Goal: Find contact information: Obtain details needed to contact an individual or organization

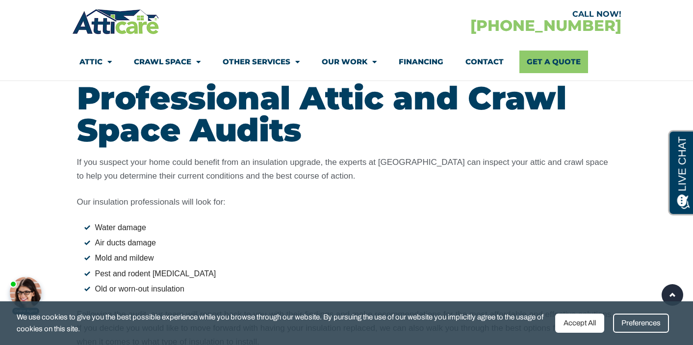
click at [536, 188] on div "If you suspect your home could benefit from an insulation upgrade, the experts …" at bounding box center [347, 252] width 540 height 193
click at [538, 189] on div "If you suspect your home could benefit from an insulation upgrade, the experts …" at bounding box center [347, 252] width 540 height 193
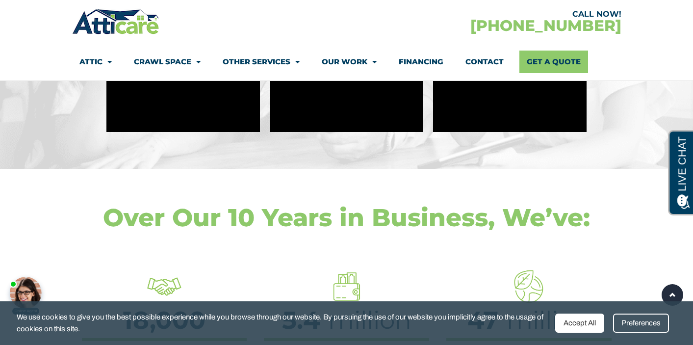
scroll to position [3515, 0]
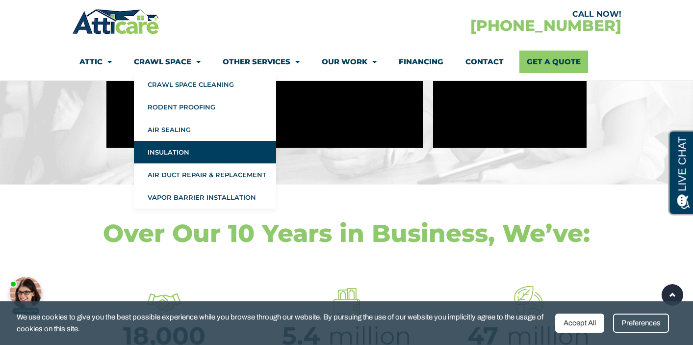
click at [188, 147] on link "Insulation" at bounding box center [205, 152] width 142 height 23
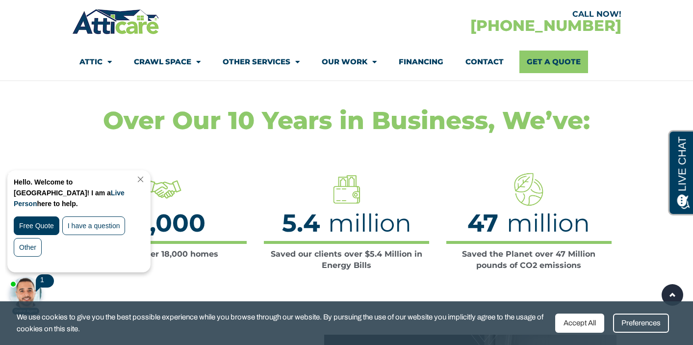
scroll to position [3630, 0]
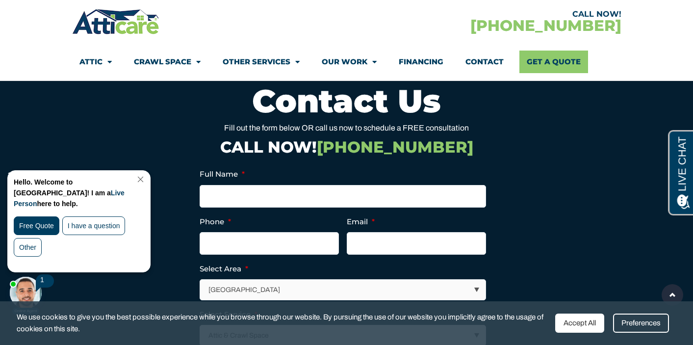
click at [146, 182] on link "Close Chat" at bounding box center [139, 179] width 13 height 7
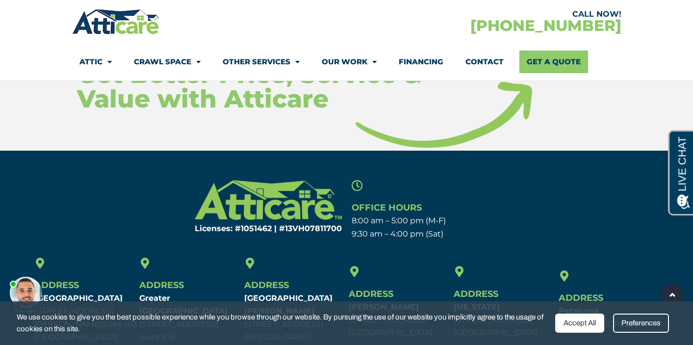
scroll to position [4733, 0]
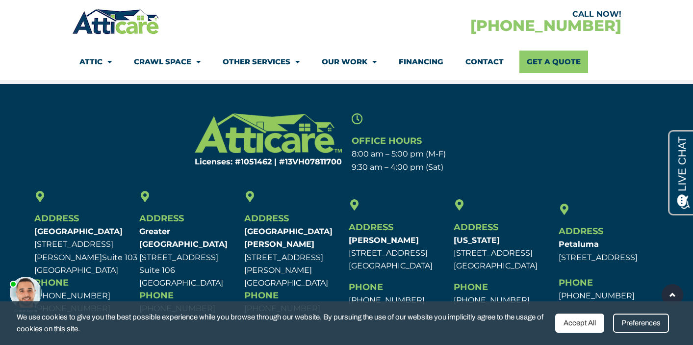
click at [638, 327] on div "Preferences" at bounding box center [641, 322] width 56 height 19
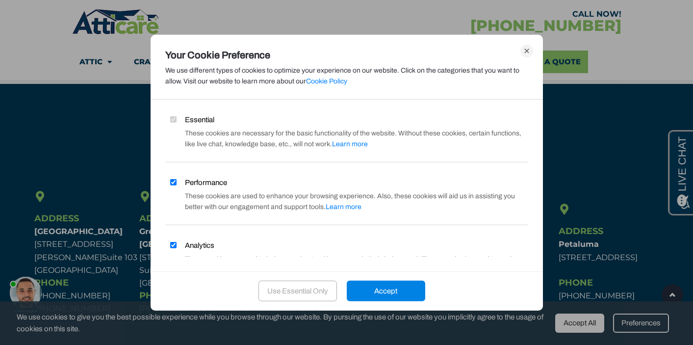
click at [381, 292] on div "Accept" at bounding box center [386, 291] width 78 height 21
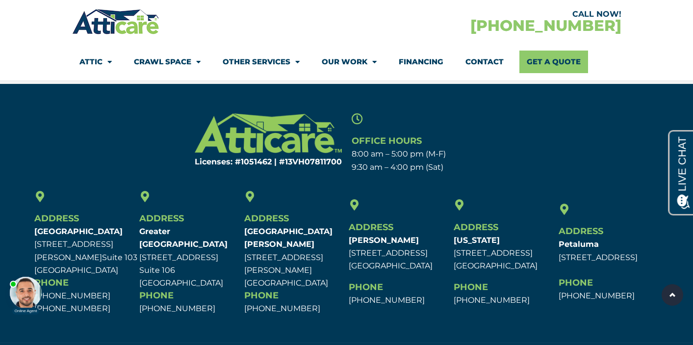
click at [494, 60] on link "Contact" at bounding box center [485, 62] width 38 height 23
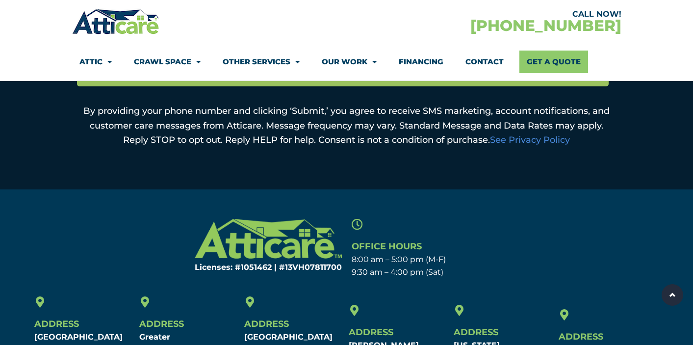
scroll to position [709, 0]
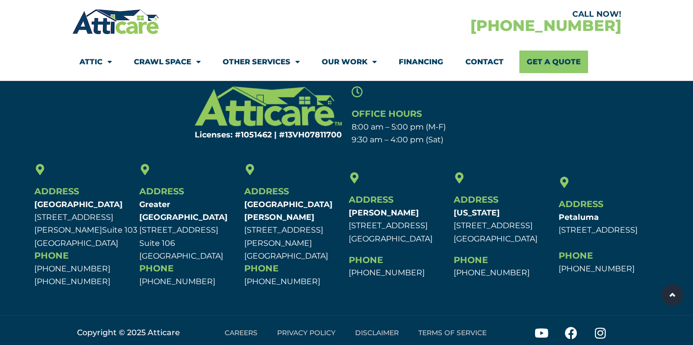
click at [246, 30] on div at bounding box center [209, 21] width 275 height 28
